Goal: Information Seeking & Learning: Find specific fact

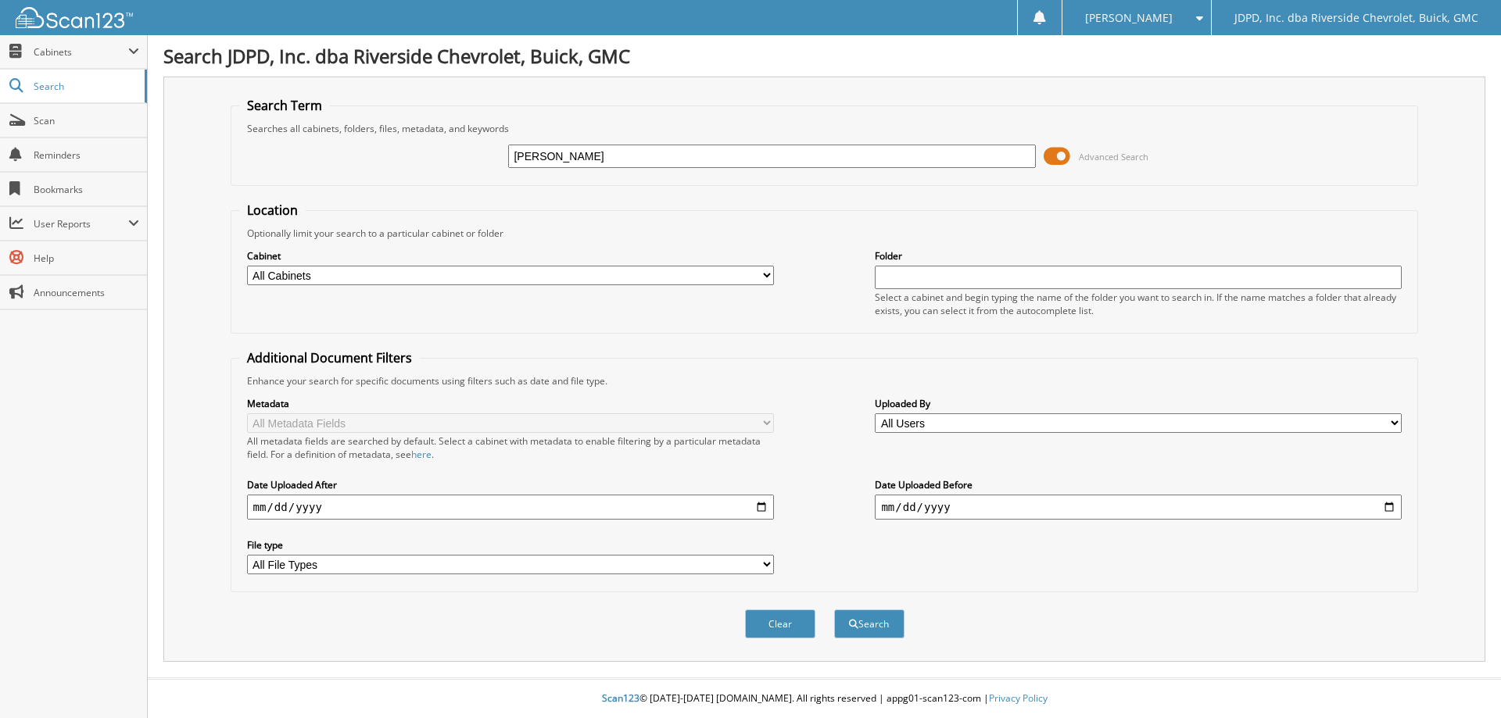
type input "[PERSON_NAME]"
click at [834, 610] on button "Search" at bounding box center [869, 624] width 70 height 29
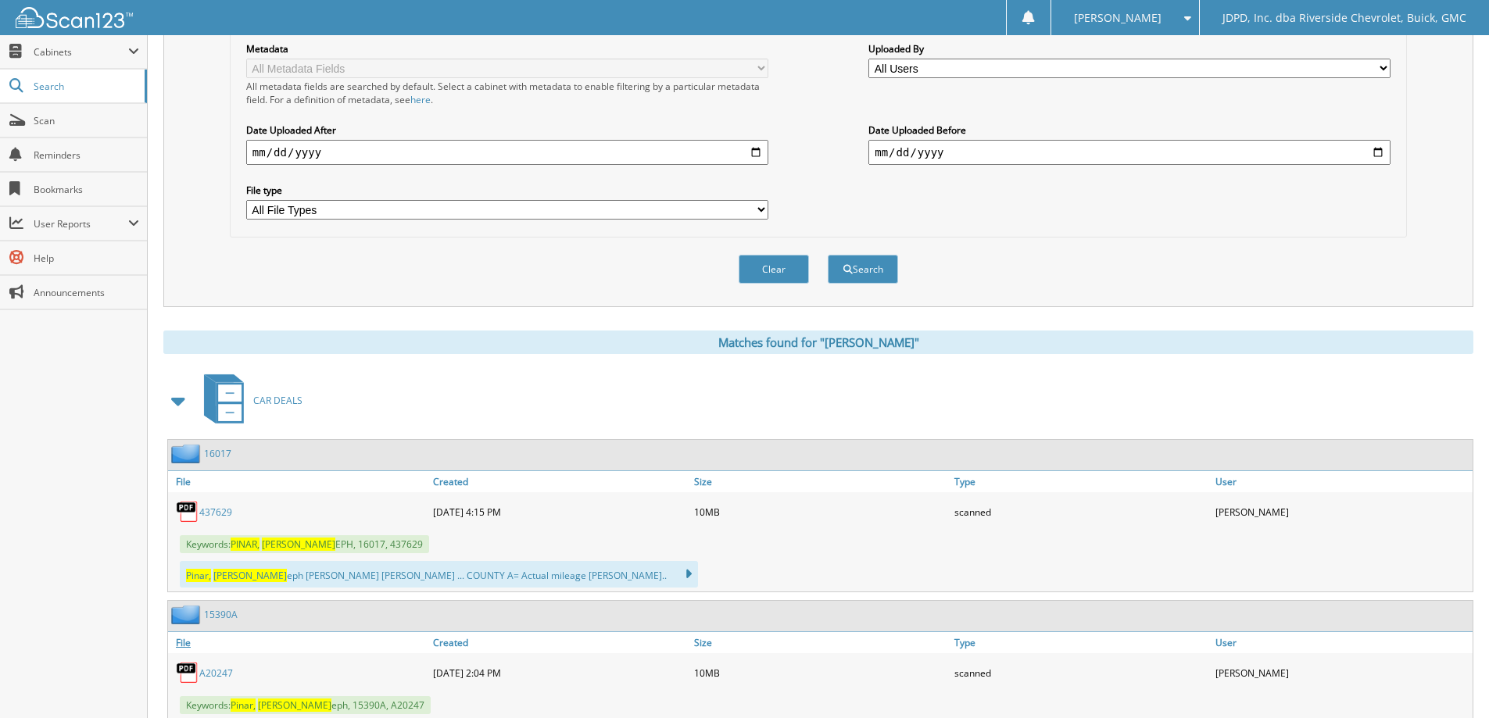
scroll to position [547, 0]
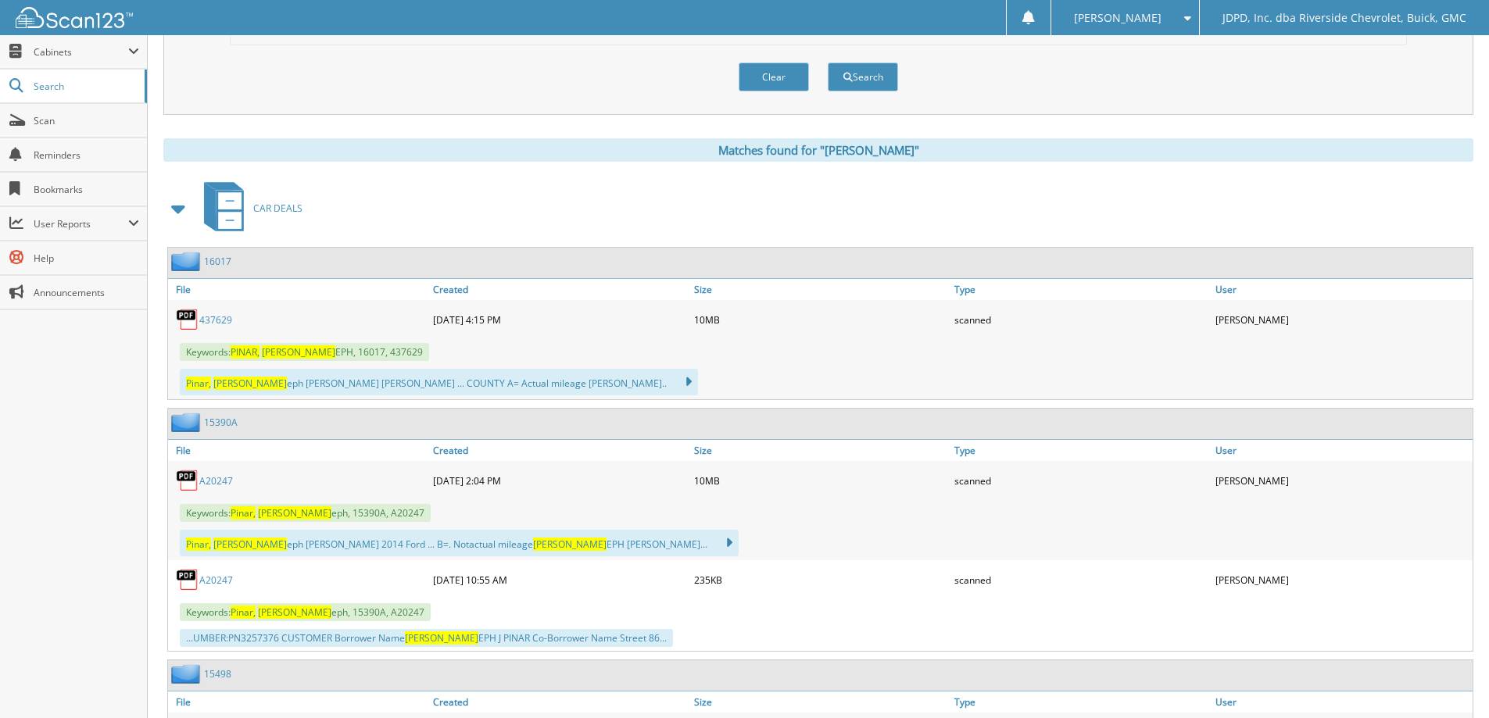
click at [210, 317] on link "437629" at bounding box center [215, 320] width 33 height 13
click at [116, 120] on span "Scan" at bounding box center [87, 120] width 106 height 13
